Goal: Information Seeking & Learning: Learn about a topic

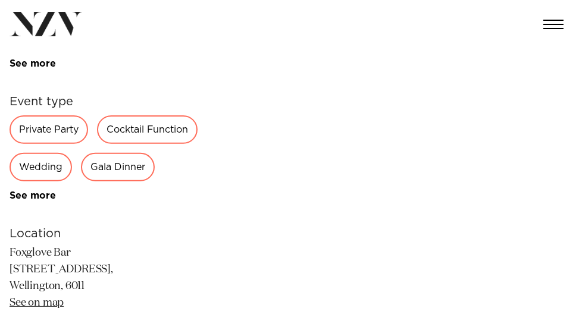
scroll to position [476, 0]
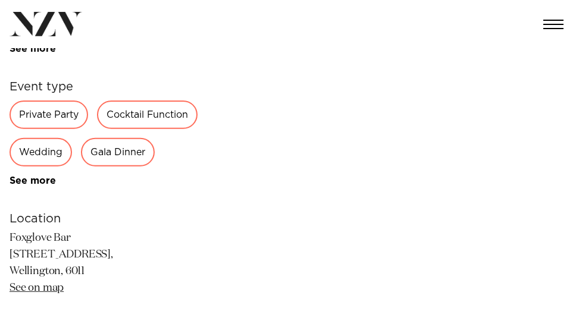
click at [72, 167] on div "Wedding" at bounding box center [41, 152] width 62 height 29
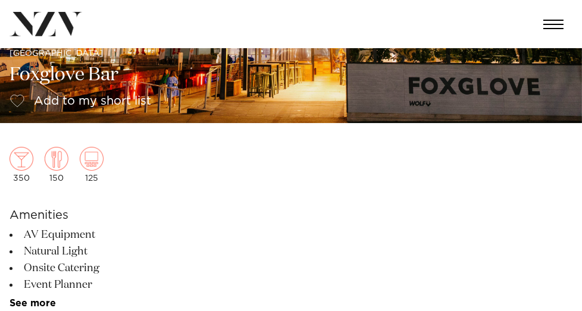
scroll to position [178, 0]
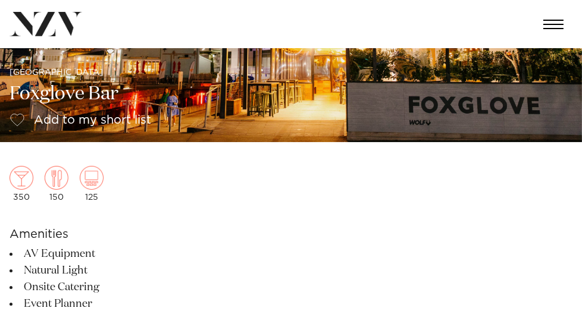
click at [0, 0] on link "Capacities" at bounding box center [0, 0] width 0 height 0
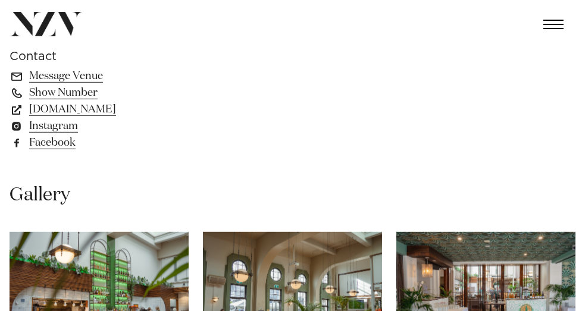
scroll to position [773, 0]
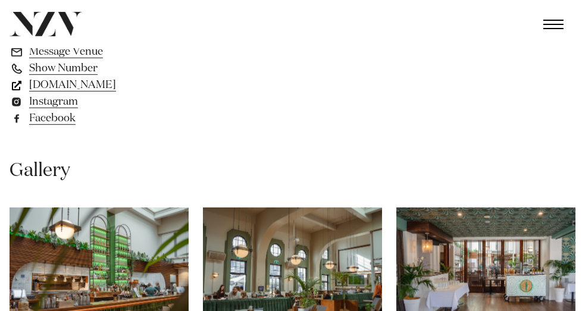
click at [203, 93] on link "stjohnsbar.co.nz" at bounding box center [107, 85] width 194 height 17
